Goal: Information Seeking & Learning: Learn about a topic

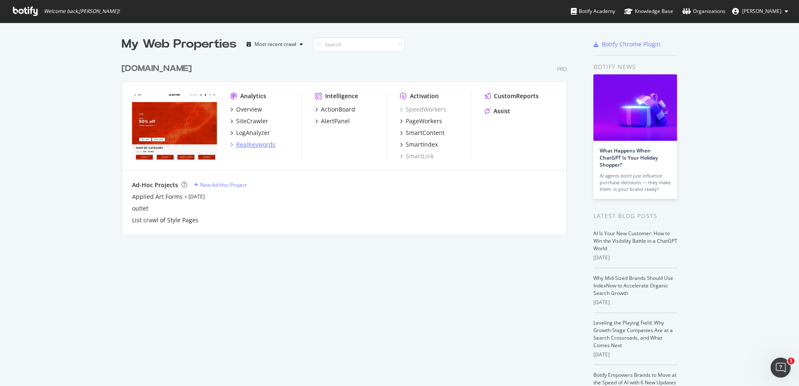
click at [269, 146] on div "RealKeywords" at bounding box center [255, 144] width 39 height 8
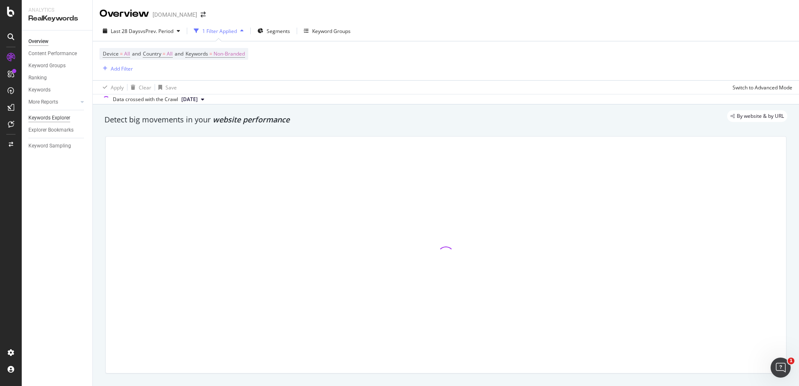
click at [59, 119] on div "Keywords Explorer" at bounding box center [49, 118] width 42 height 9
